Goal: Information Seeking & Learning: Learn about a topic

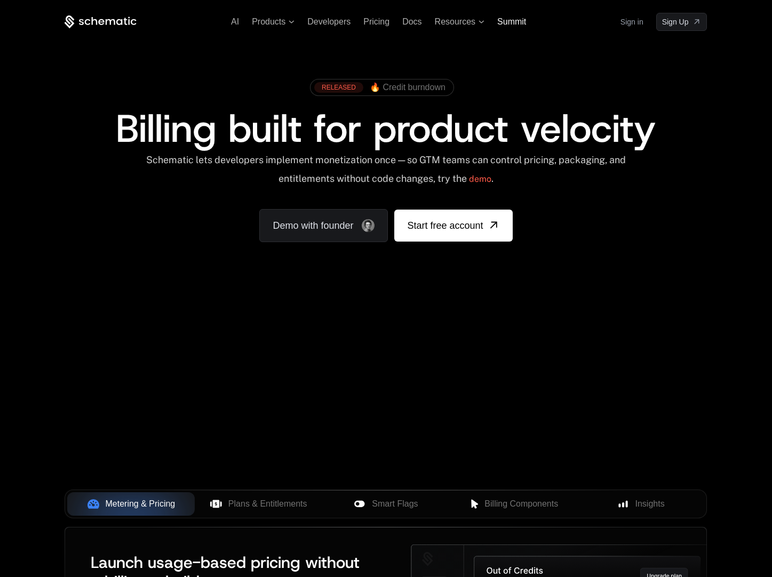
click at [507, 23] on span "Summit" at bounding box center [511, 21] width 29 height 9
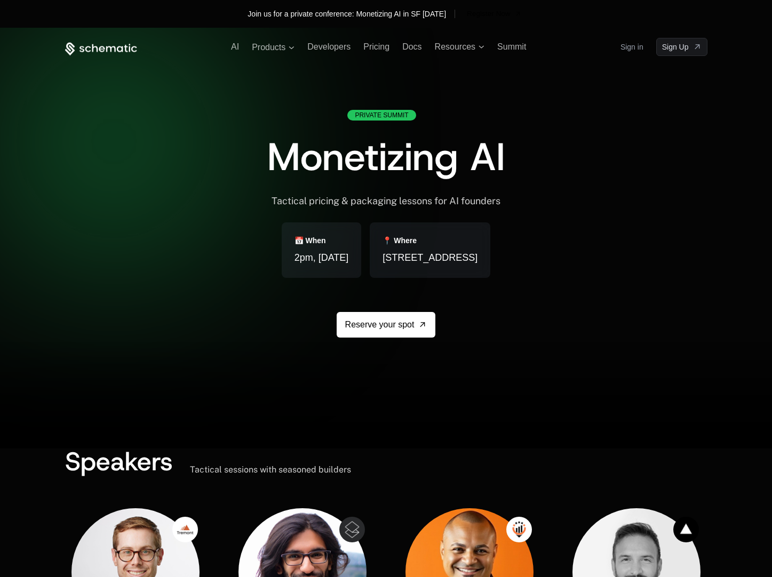
click at [507, 23] on div "Join us for a private conference: Monetizing AI in SF [DATE] Register Now" at bounding box center [386, 14] width 772 height 28
